Goal: Find specific page/section: Find specific page/section

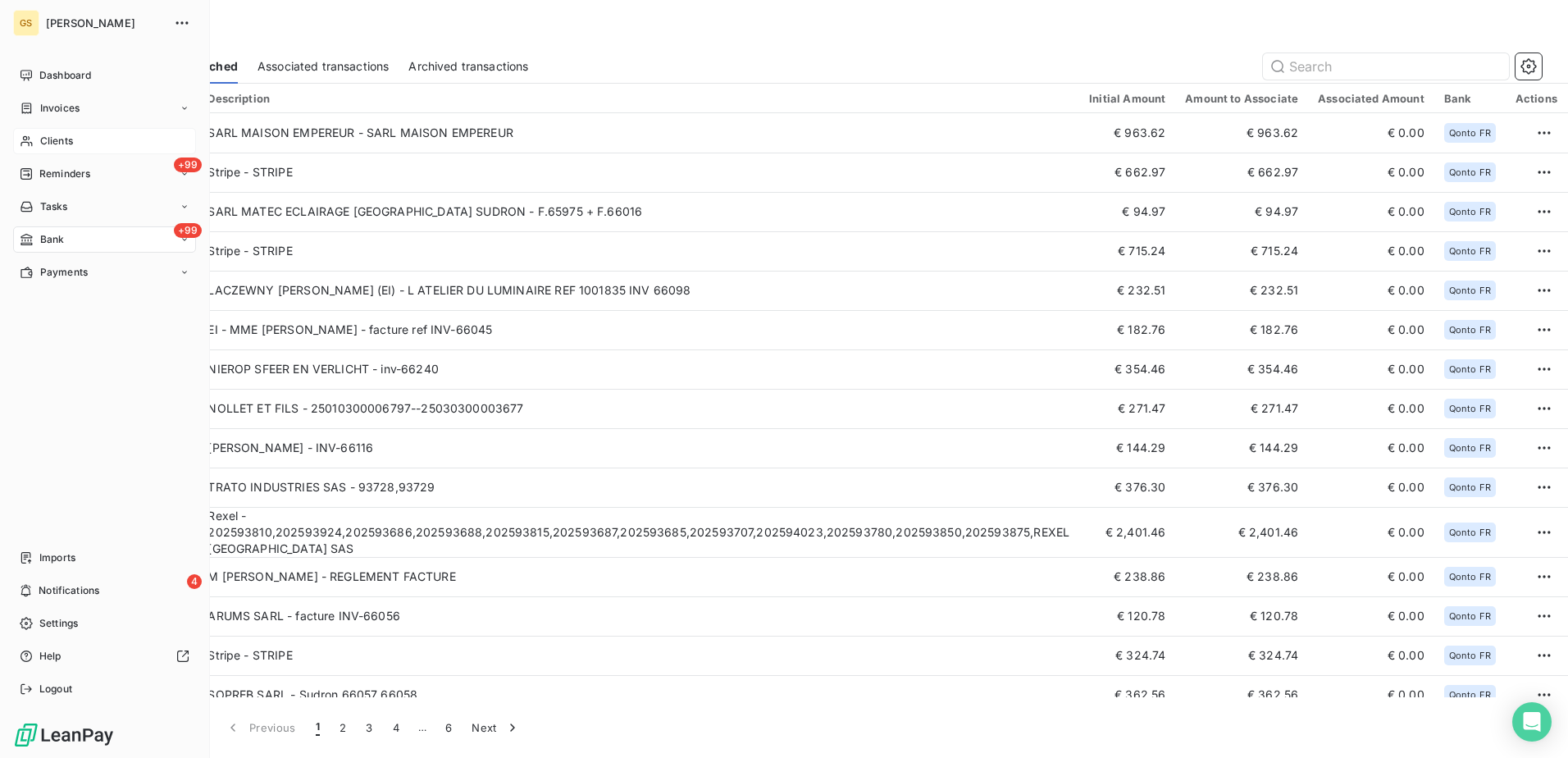
click at [86, 135] on div "Clients" at bounding box center [104, 141] width 182 height 26
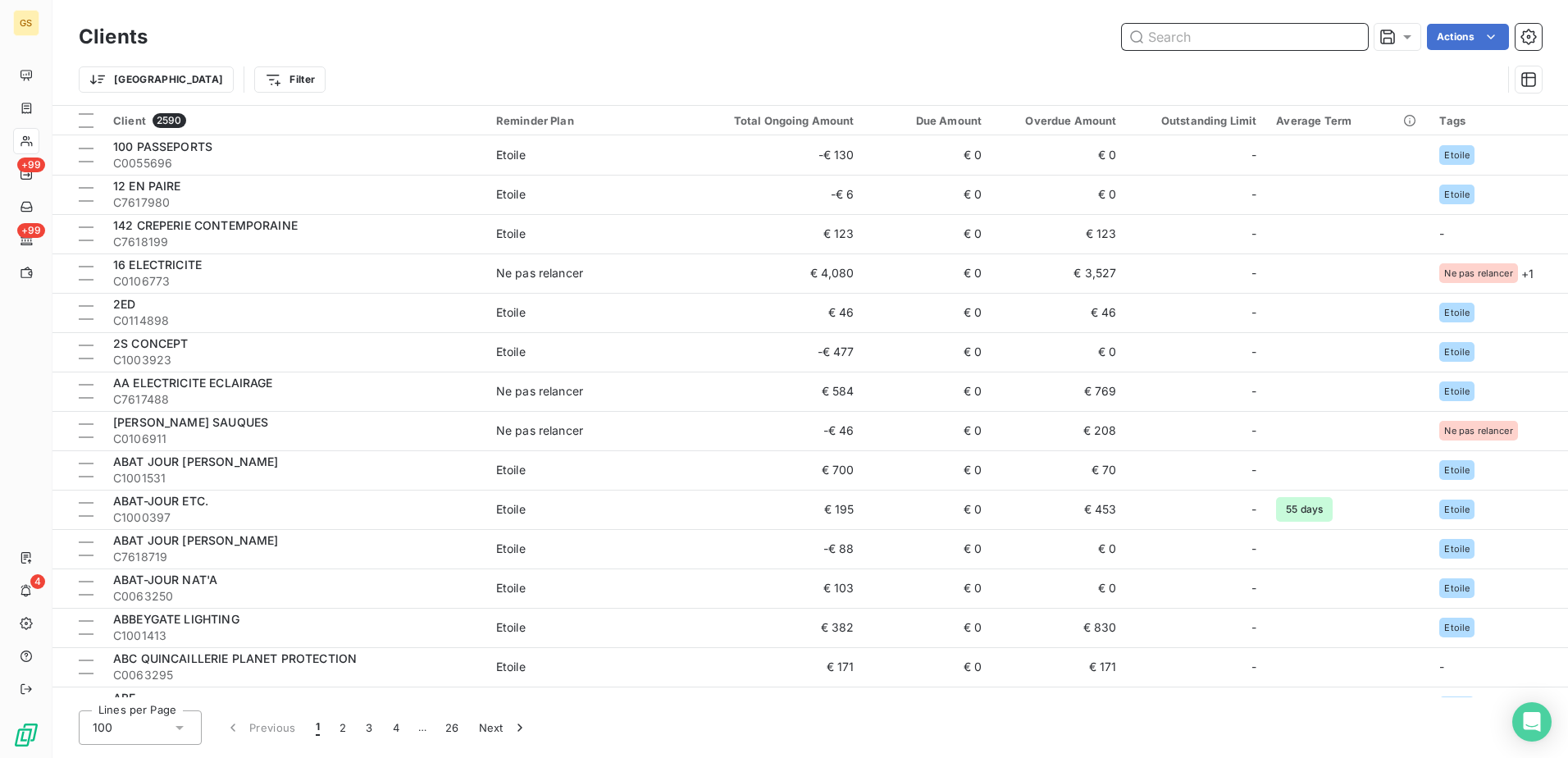
click at [1211, 30] on input "text" at bounding box center [1244, 37] width 246 height 26
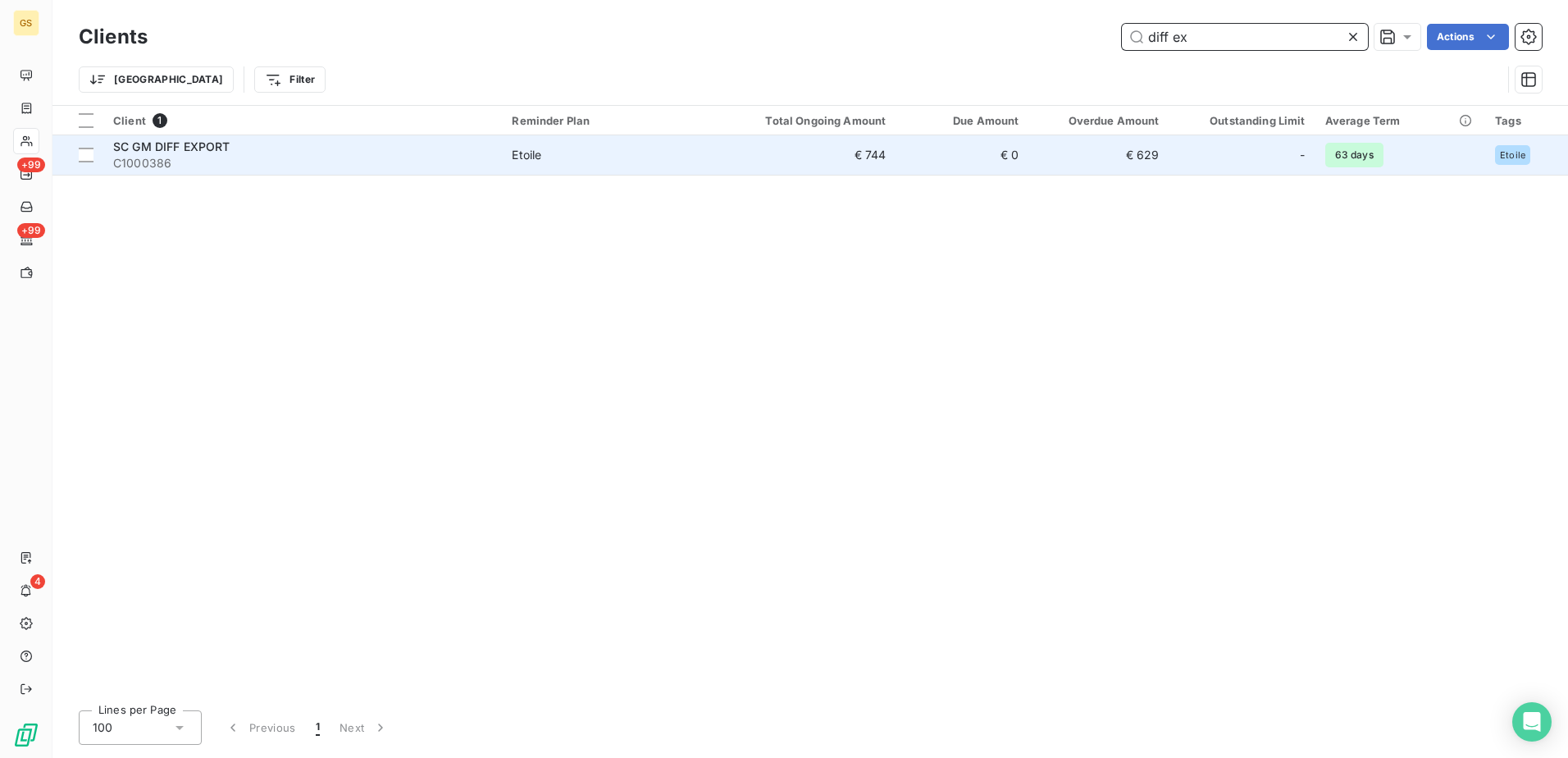
type input "diff ex"
click at [220, 150] on span "SC GM DIFF EXPORT" at bounding box center [172, 147] width 118 height 14
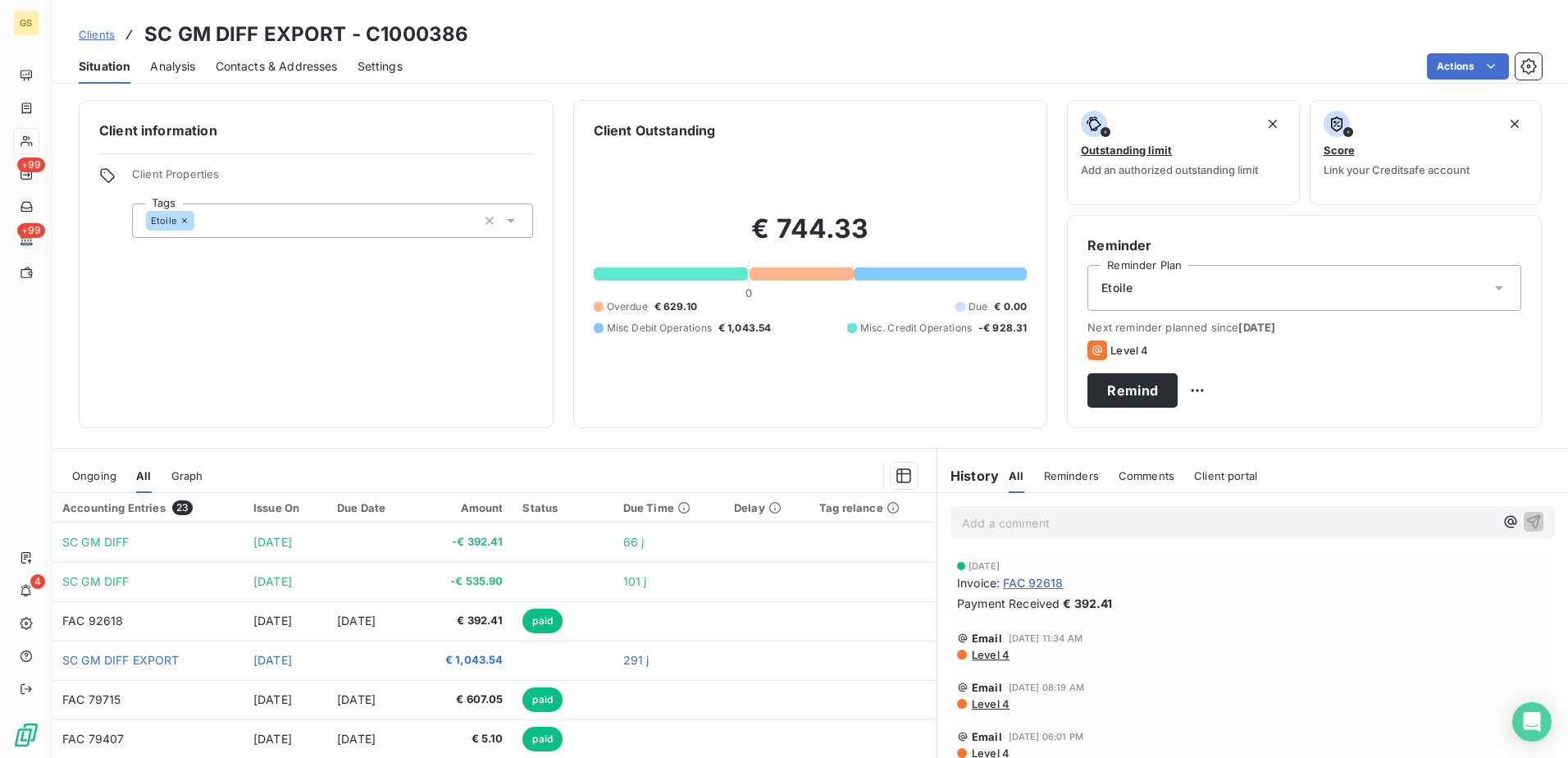
click at [225, 26] on h3 "SC GM DIFF EXPORT - C1000386" at bounding box center [306, 35] width 324 height 30
copy h3 "DIFF"
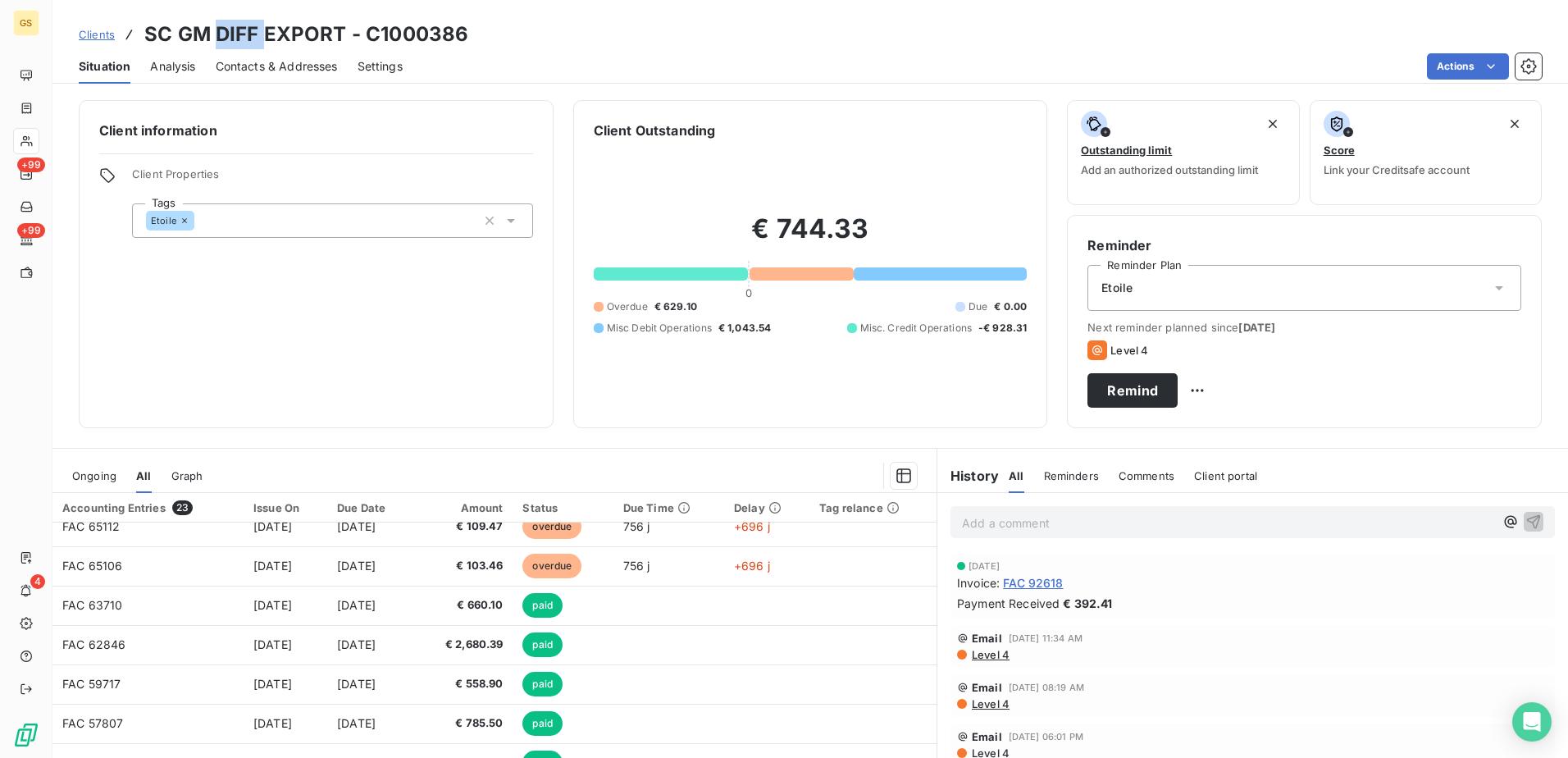
scroll to position [620, 0]
